Goal: Find specific page/section: Find specific page/section

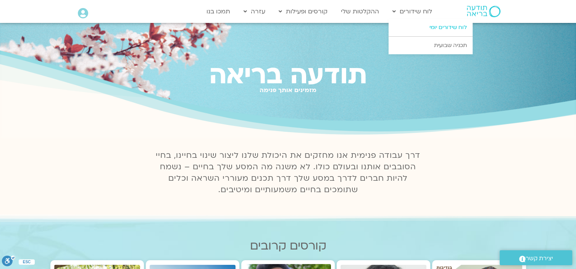
click at [432, 24] on link "לוח שידורים יומי" at bounding box center [430, 28] width 84 height 18
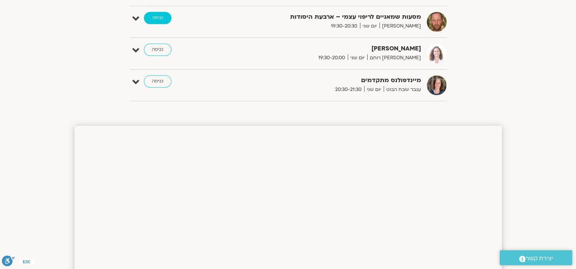
click at [168, 18] on link "כניסה" at bounding box center [157, 18] width 27 height 12
